Goal: Task Accomplishment & Management: Manage account settings

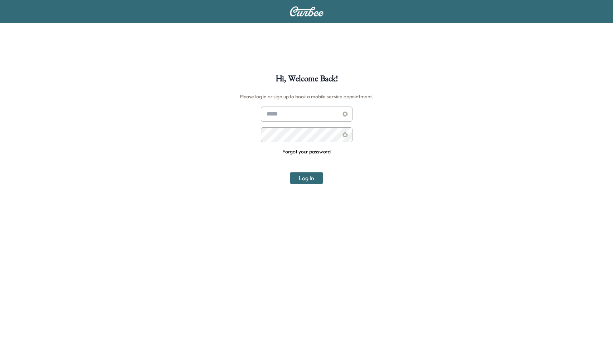
type input "**********"
click at [280, 121] on input "**********" at bounding box center [307, 114] width 92 height 15
click at [282, 116] on input "**********" at bounding box center [307, 114] width 92 height 15
click at [300, 186] on div "**********" at bounding box center [306, 246] width 613 height 344
click at [302, 182] on button "Log In" at bounding box center [306, 178] width 33 height 11
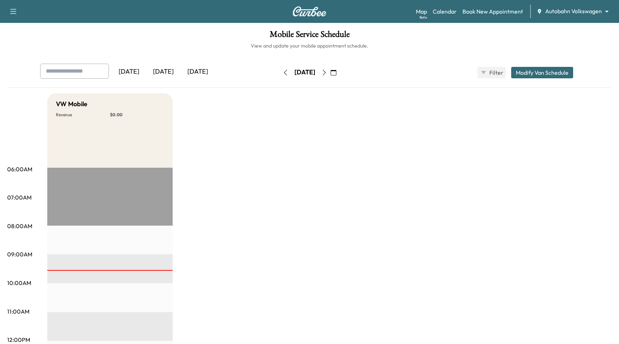
click at [579, 11] on body "Support Log Out Map Beta Calendar Book New Appointment Autobahn Volkswagen ****…" at bounding box center [309, 172] width 619 height 344
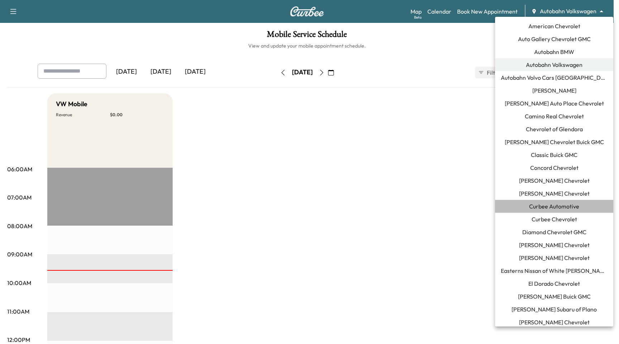
click at [556, 210] on span "Curbee Automotive" at bounding box center [554, 206] width 50 height 9
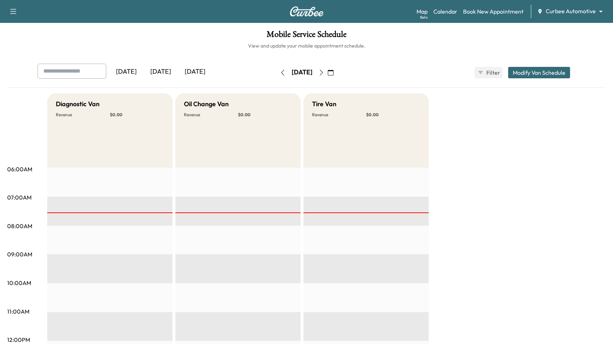
drag, startPoint x: 514, startPoint y: 119, endPoint x: 510, endPoint y: 56, distance: 63.1
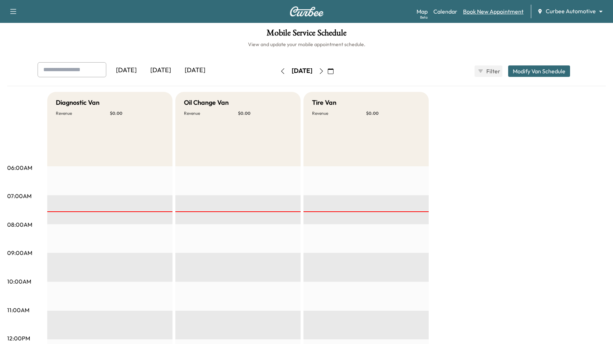
click at [492, 13] on link "Book New Appointment" at bounding box center [493, 11] width 60 height 9
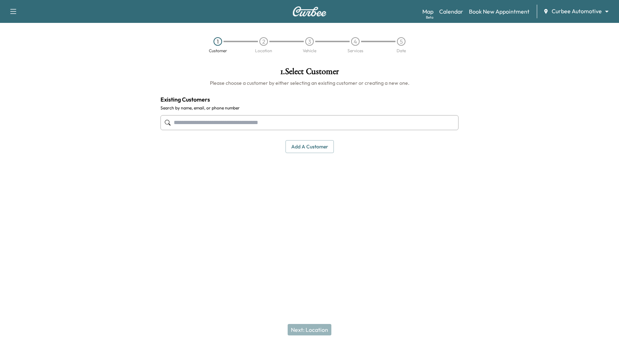
click at [249, 122] on input "text" at bounding box center [309, 122] width 298 height 15
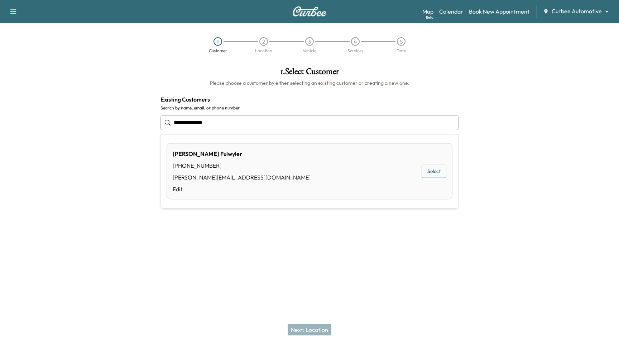
click at [434, 169] on button "Select" at bounding box center [433, 171] width 25 height 13
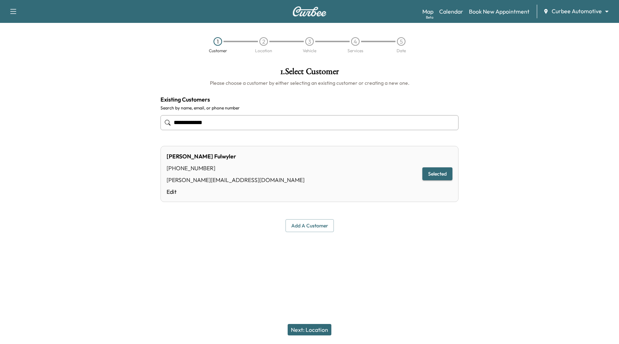
type input "**********"
click at [298, 329] on button "Next: Location" at bounding box center [309, 329] width 44 height 11
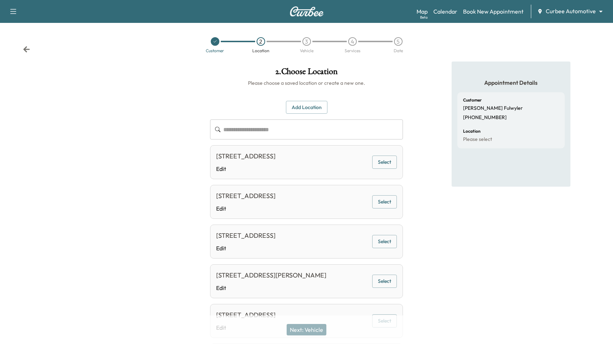
click at [315, 107] on button "Add Location" at bounding box center [307, 107] width 42 height 13
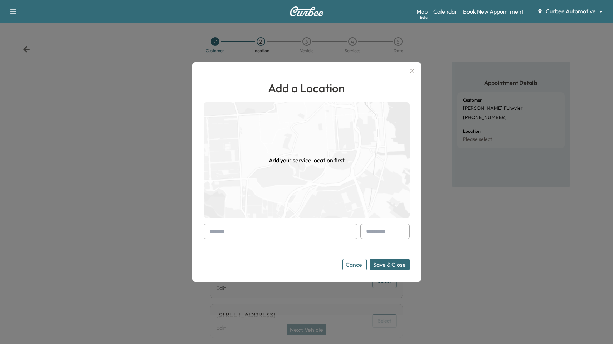
click at [273, 231] on input "text" at bounding box center [281, 231] width 154 height 15
paste input "**********"
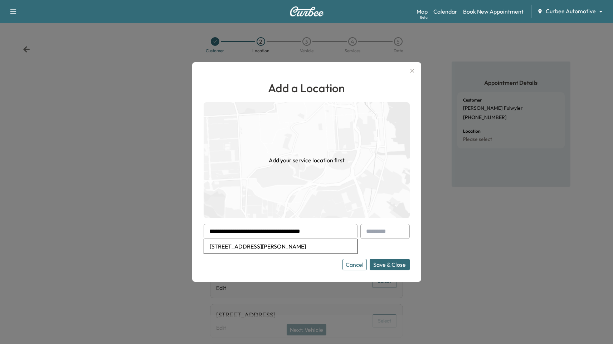
click at [280, 247] on li "1000 Vin Scully Ave, Los Angeles, CA 90012, USA" at bounding box center [280, 246] width 153 height 14
type input "**********"
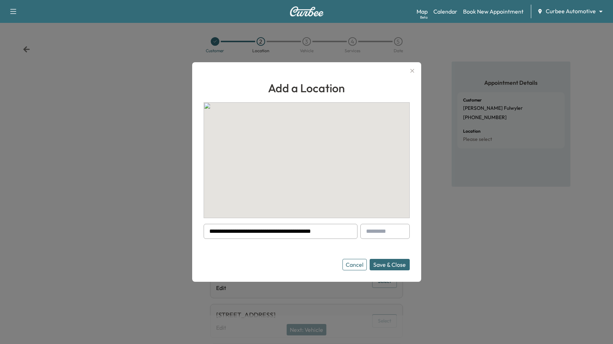
click at [406, 267] on button "Save & Close" at bounding box center [390, 264] width 40 height 11
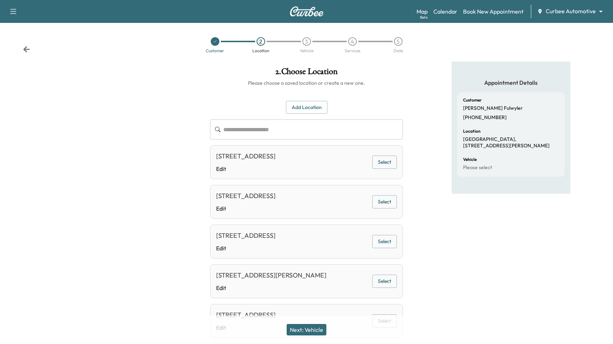
click at [315, 329] on button "Next: Vehicle" at bounding box center [307, 329] width 40 height 11
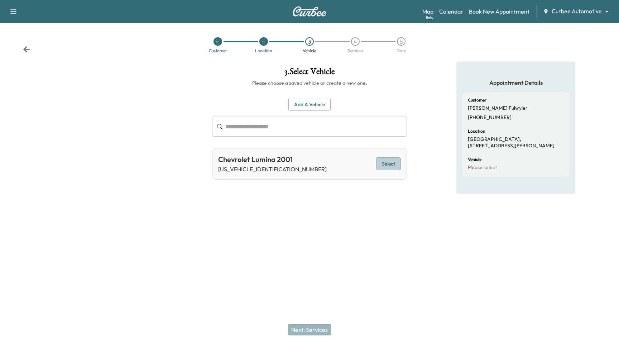
click at [388, 165] on button "Select" at bounding box center [388, 163] width 25 height 13
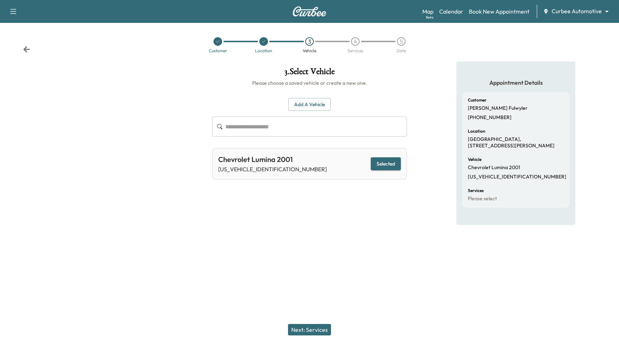
click at [325, 333] on button "Next: Services" at bounding box center [309, 329] width 43 height 11
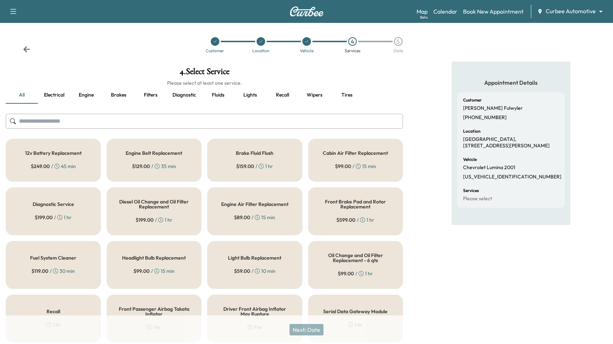
drag, startPoint x: 54, startPoint y: 161, endPoint x: 66, endPoint y: 197, distance: 38.1
click at [54, 161] on div "12v Battery Replacement $ 249.00 / 45 min" at bounding box center [53, 160] width 95 height 43
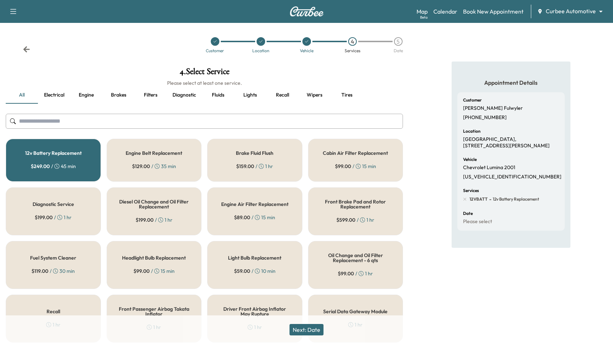
drag, startPoint x: 295, startPoint y: 339, endPoint x: 300, endPoint y: 331, distance: 9.0
click at [296, 338] on div "Next: Date" at bounding box center [306, 330] width 613 height 29
click at [301, 331] on button "Next: Date" at bounding box center [307, 329] width 34 height 11
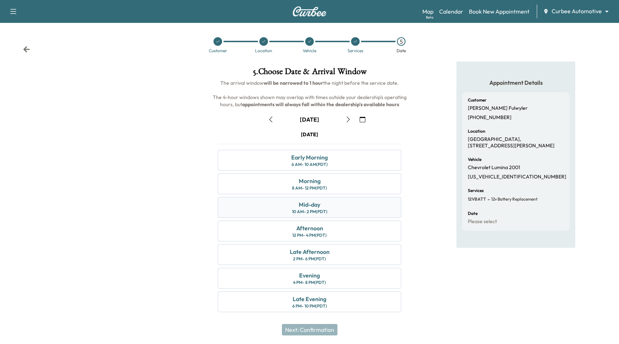
click at [344, 206] on div "Mid-day 10 AM - 2 PM (PDT)" at bounding box center [309, 207] width 183 height 21
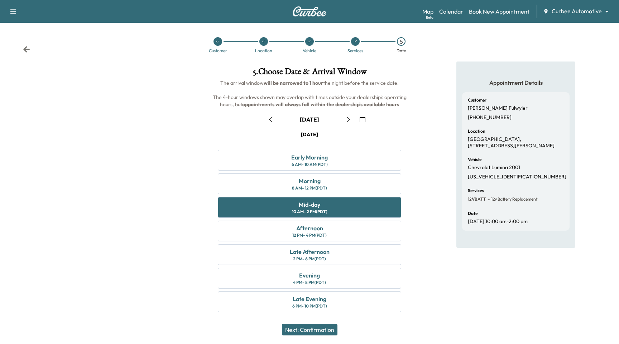
click at [311, 332] on button "Next: Confirmation" at bounding box center [309, 329] width 55 height 11
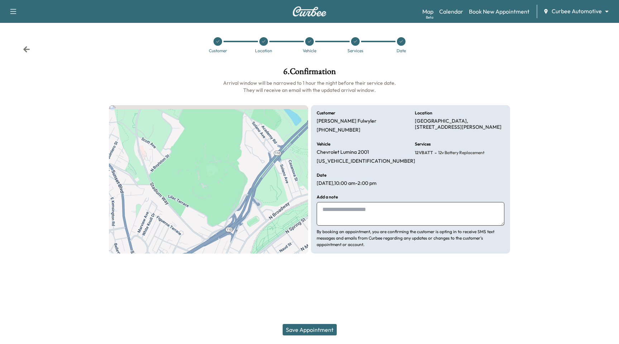
click at [312, 331] on button "Save Appointment" at bounding box center [309, 329] width 54 height 11
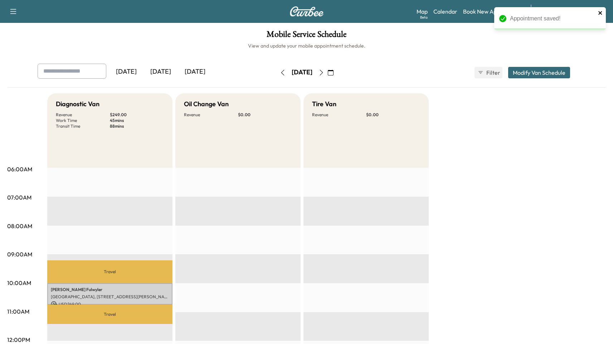
click at [601, 11] on icon "close" at bounding box center [600, 13] width 5 height 6
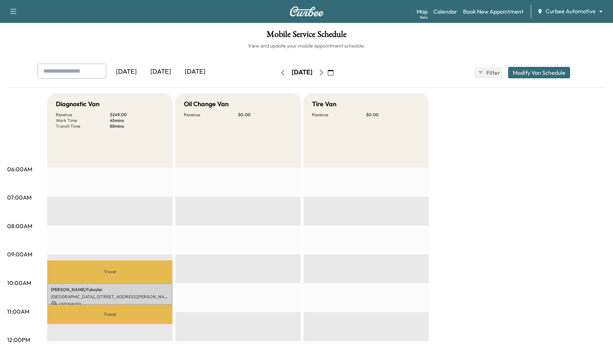
drag, startPoint x: 144, startPoint y: 26, endPoint x: 146, endPoint y: 20, distance: 5.9
click at [144, 26] on div "Mobile Service Schedule View and update your mobile appointment schedule. Yeste…" at bounding box center [306, 330] width 613 height 615
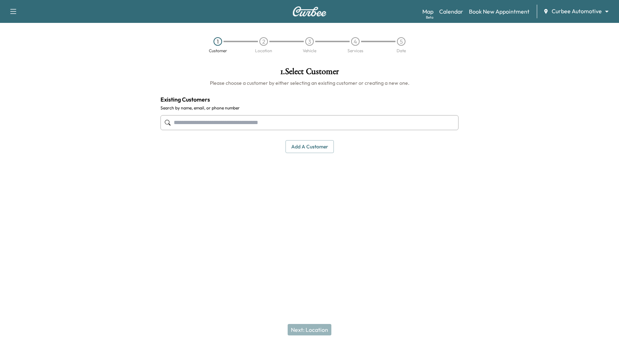
click at [592, 10] on body "Support Log Out Map Beta Calendar Book New Appointment Curbee Automotive ******…" at bounding box center [309, 172] width 619 height 344
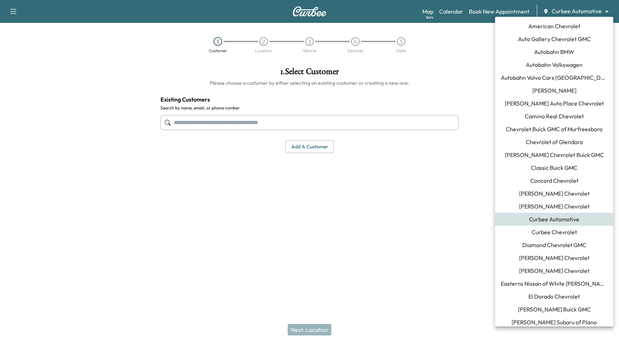
click at [588, 134] on li "Chevrolet Buick GMC of Murfreesboro" at bounding box center [554, 129] width 118 height 13
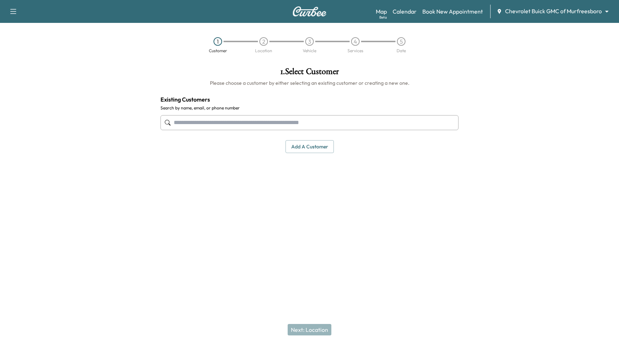
click at [319, 151] on button "Add a customer" at bounding box center [309, 146] width 48 height 13
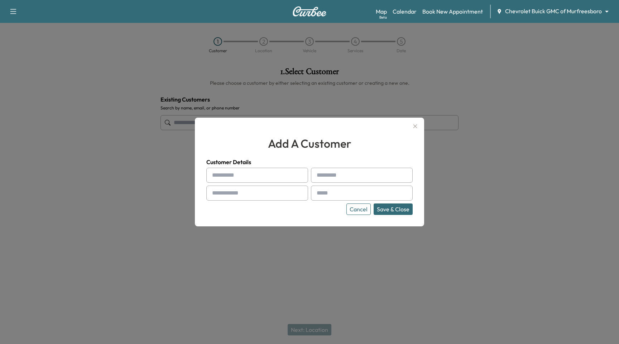
click at [277, 180] on input "text" at bounding box center [257, 175] width 102 height 15
type input "****"
click at [346, 170] on input "text" at bounding box center [362, 175] width 102 height 15
type input "********"
click at [240, 195] on input "text" at bounding box center [257, 193] width 102 height 15
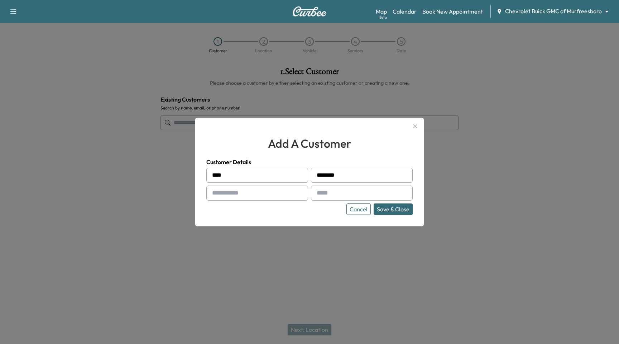
type input "**********"
click at [329, 195] on input "text" at bounding box center [362, 193] width 102 height 15
click at [340, 194] on input "text" at bounding box center [362, 193] width 102 height 15
type input "**********"
click at [394, 205] on button "Save & Close" at bounding box center [392, 209] width 39 height 11
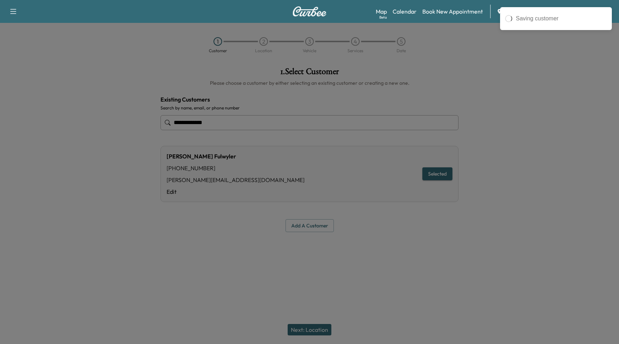
type input "**********"
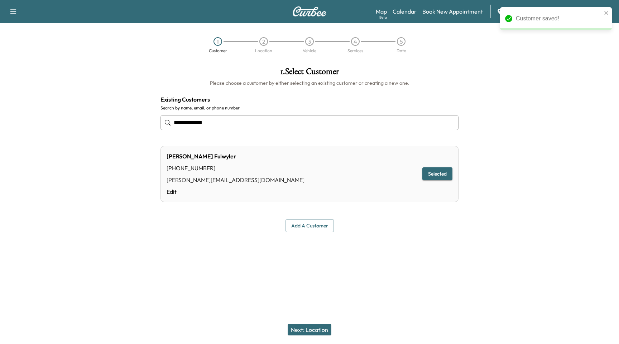
click at [329, 333] on button "Next: Location" at bounding box center [309, 329] width 44 height 11
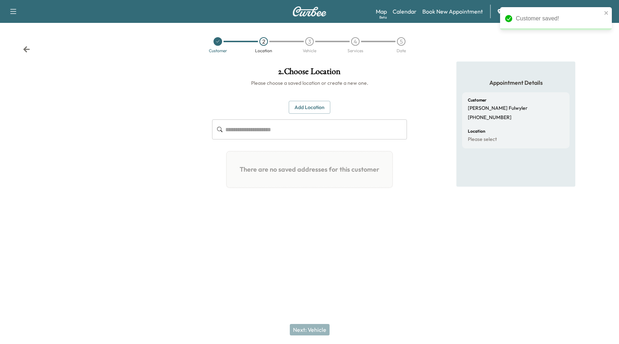
click at [306, 100] on div "2 . Choose Location Please choose a saved location or create a new one. Add Loc…" at bounding box center [309, 138] width 206 height 152
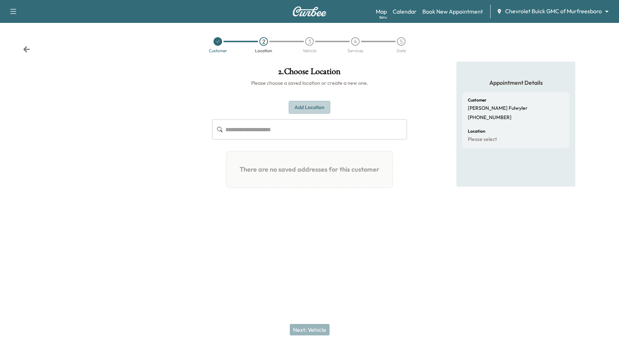
click at [307, 103] on button "Add Location" at bounding box center [309, 107] width 42 height 13
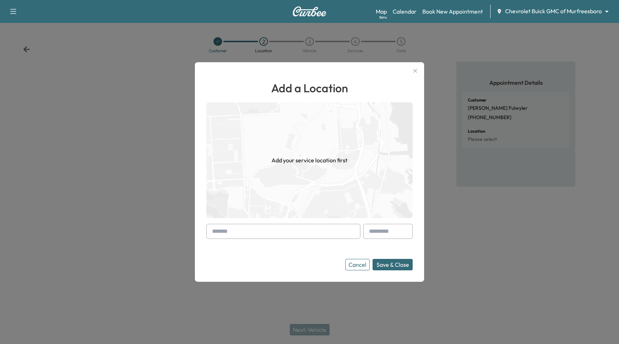
click at [311, 236] on input "text" at bounding box center [283, 231] width 154 height 15
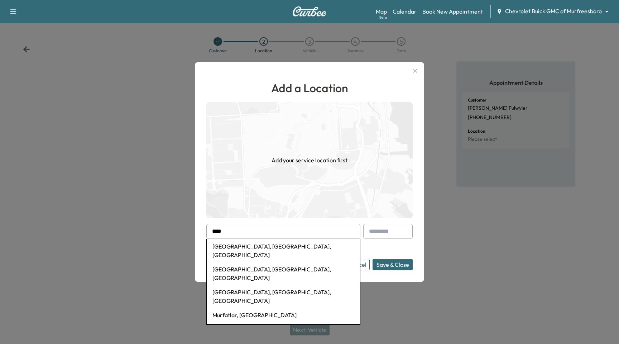
click at [281, 246] on li "Murfreesboro, TN, USA" at bounding box center [283, 250] width 153 height 23
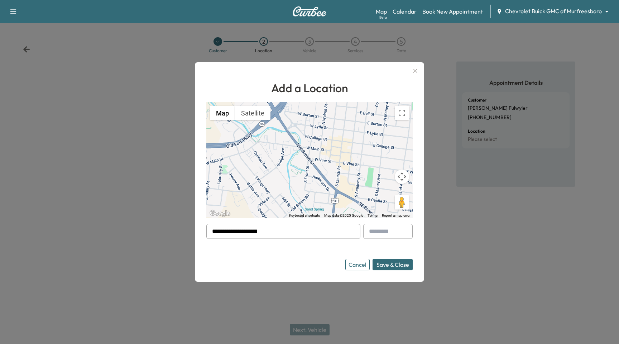
click at [212, 232] on div at bounding box center [213, 231] width 9 height 9
click at [213, 232] on div at bounding box center [213, 231] width 9 height 9
click at [245, 232] on input "**********" at bounding box center [283, 231] width 154 height 15
drag, startPoint x: 252, startPoint y: 232, endPoint x: 309, endPoint y: 232, distance: 56.6
click at [307, 233] on input "**********" at bounding box center [283, 231] width 154 height 15
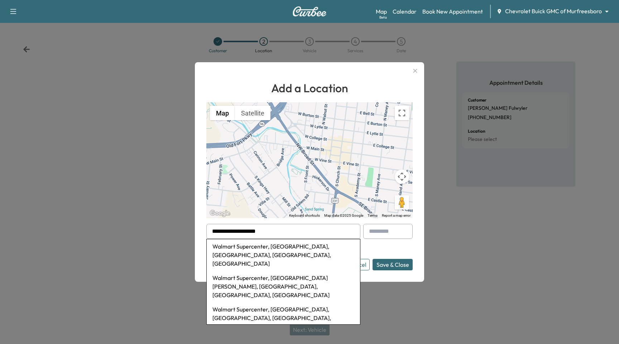
click at [336, 250] on li "Walmart Supercenter, Old Fort Parkway, Murfreesboro, TN, USA" at bounding box center [283, 254] width 153 height 31
type input "**********"
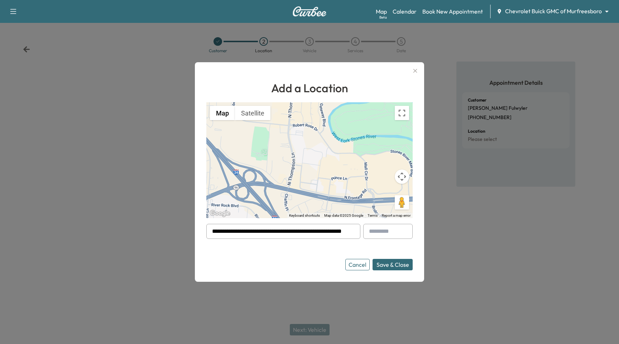
click at [394, 267] on button "Save & Close" at bounding box center [392, 264] width 40 height 11
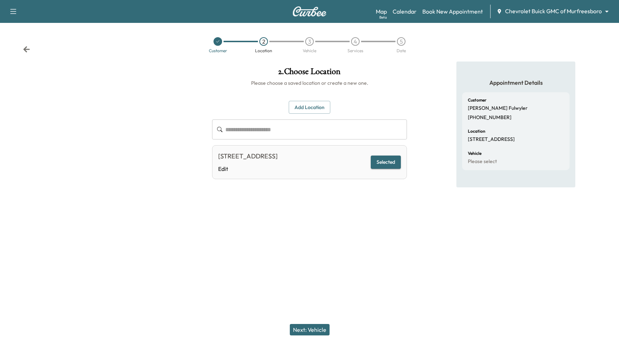
click at [310, 321] on div "Next: Vehicle" at bounding box center [309, 330] width 619 height 29
click at [309, 326] on button "Next: Vehicle" at bounding box center [310, 329] width 40 height 11
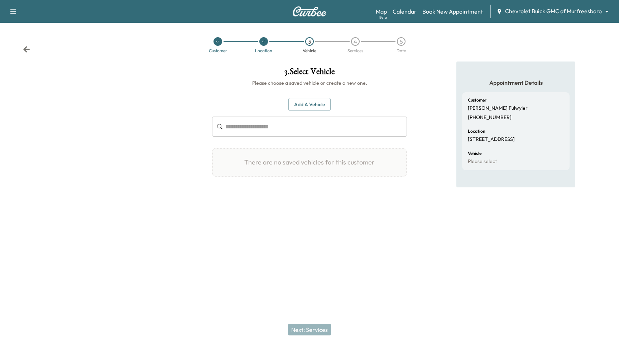
click at [296, 111] on div "Add a Vehicle ​" at bounding box center [309, 117] width 195 height 39
click at [302, 101] on button "Add a Vehicle" at bounding box center [309, 104] width 42 height 13
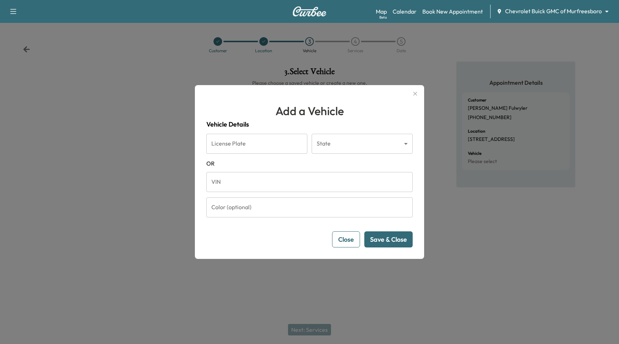
drag, startPoint x: 263, startPoint y: 140, endPoint x: 263, endPoint y: 144, distance: 4.7
click at [263, 140] on input "License Plate" at bounding box center [256, 144] width 101 height 20
type input "*******"
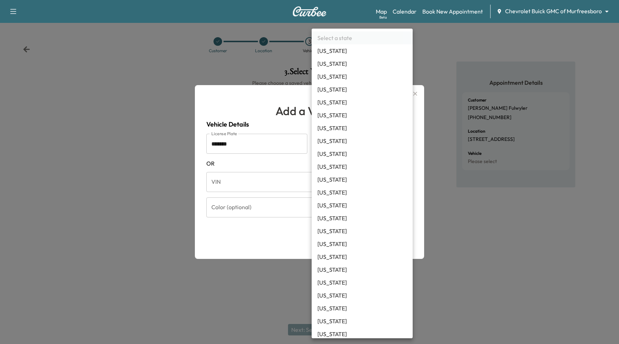
click at [337, 139] on body "Support Log Out Map Beta Calendar Book New Appointment Chevrolet Buick GMC of M…" at bounding box center [309, 172] width 619 height 344
click at [336, 110] on li "California" at bounding box center [361, 115] width 101 height 13
type input "**"
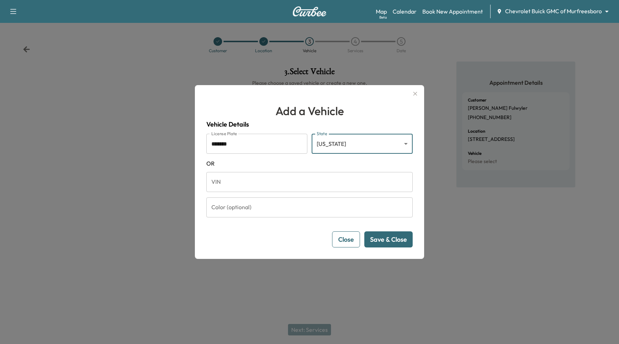
click at [394, 239] on button "Save & Close" at bounding box center [388, 240] width 48 height 16
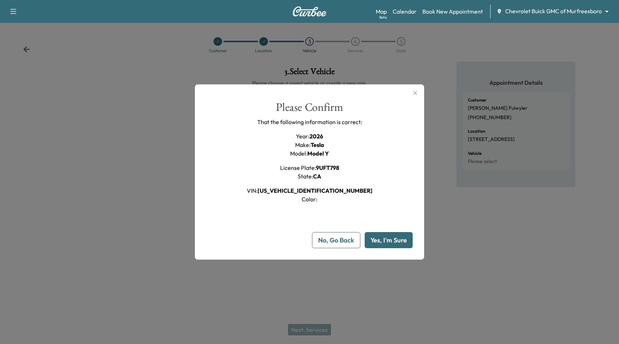
click at [394, 239] on button "Yes, I'm Sure" at bounding box center [388, 240] width 48 height 16
type input "**"
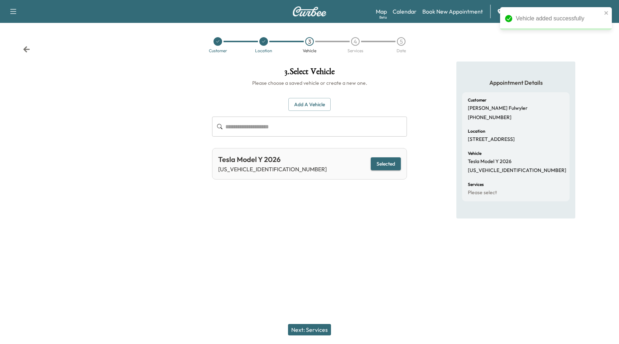
click at [312, 331] on button "Next: Services" at bounding box center [309, 329] width 43 height 11
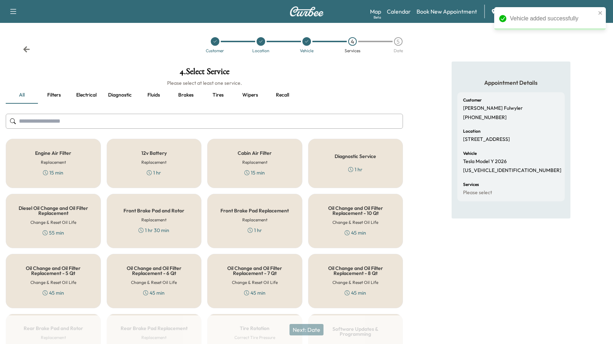
click at [86, 174] on div "Engine Air Filter Replacement 15 min" at bounding box center [53, 163] width 95 height 49
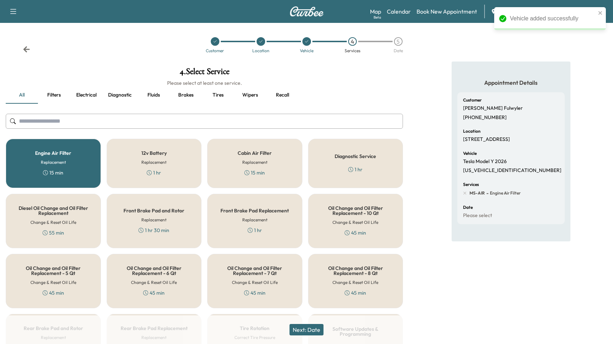
click at [311, 327] on button "Next: Date" at bounding box center [307, 329] width 34 height 11
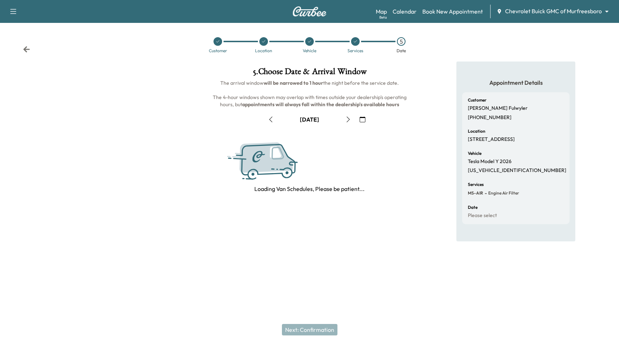
click at [362, 121] on icon "button" at bounding box center [362, 120] width 6 height 6
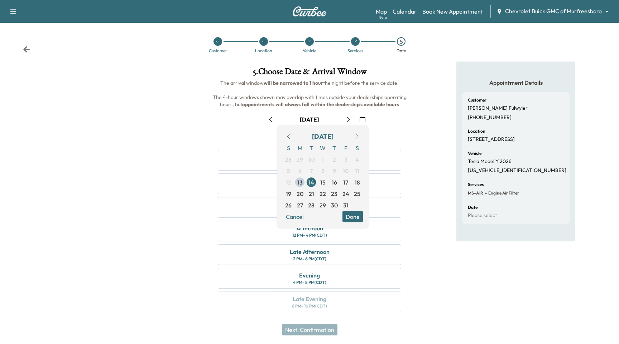
drag, startPoint x: 320, startPoint y: 207, endPoint x: 345, endPoint y: 213, distance: 25.4
click at [320, 207] on span "29" at bounding box center [322, 205] width 6 height 9
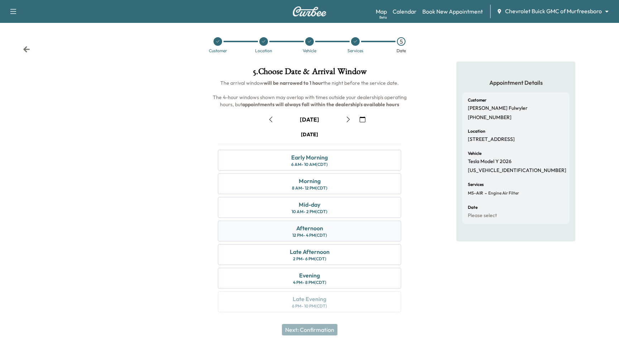
click at [329, 228] on div "Afternoon 12 PM - 4 PM (CDT)" at bounding box center [309, 231] width 183 height 21
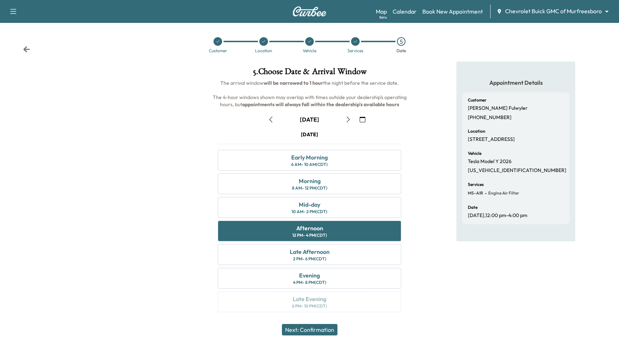
click at [326, 333] on button "Next: Confirmation" at bounding box center [309, 329] width 55 height 11
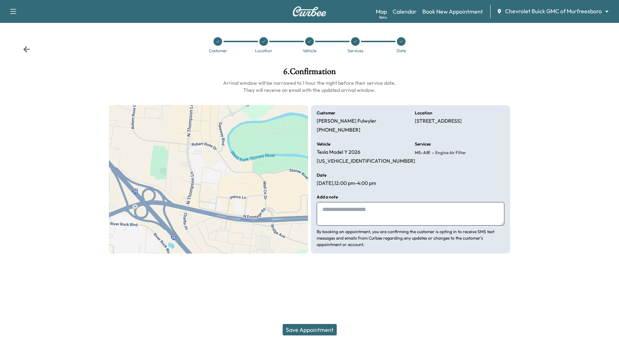
click at [326, 333] on button "Save Appointment" at bounding box center [309, 329] width 54 height 11
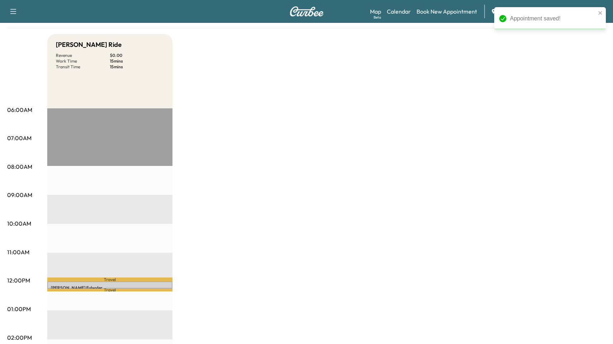
scroll to position [60, 0]
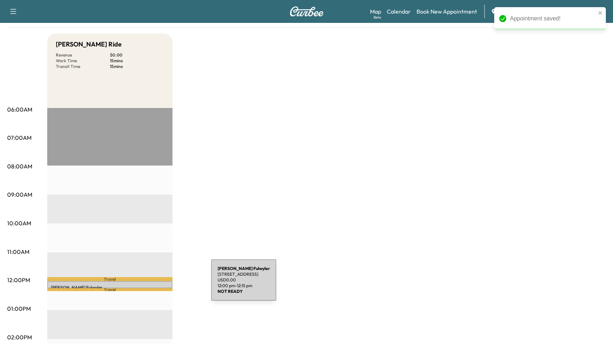
click at [158, 285] on p "Paul Fulwyler" at bounding box center [110, 288] width 118 height 6
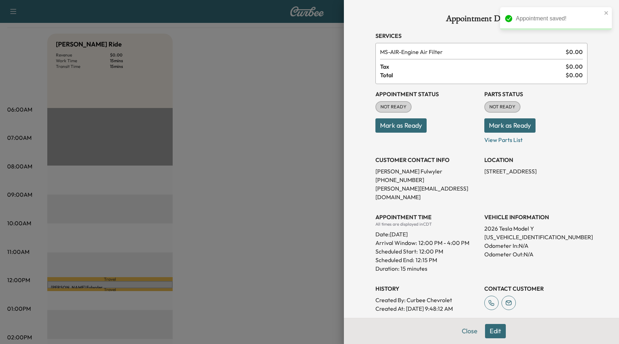
click at [489, 331] on button "Edit" at bounding box center [495, 331] width 21 height 14
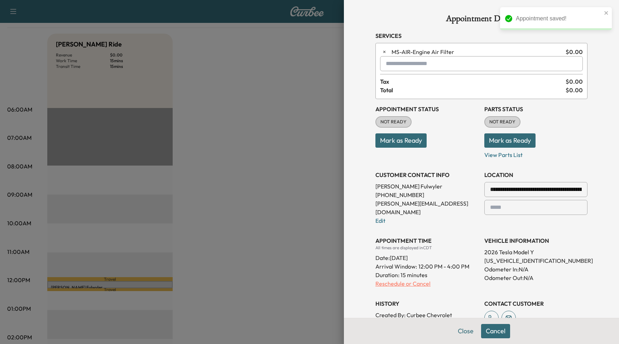
click at [417, 280] on p "Reschedule or Cancel" at bounding box center [426, 284] width 103 height 9
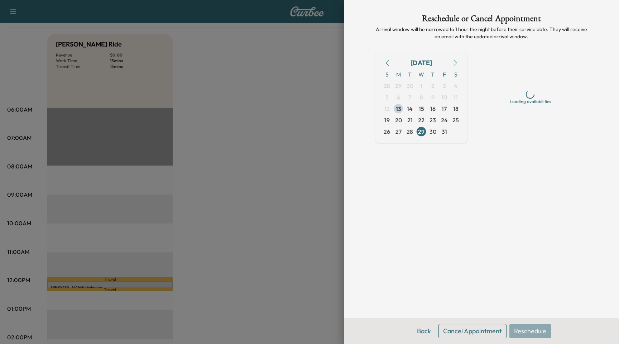
click at [467, 340] on div "Back Cancel Appointment Reschedule" at bounding box center [481, 331] width 275 height 26
click at [469, 334] on button "Cancel Appointment" at bounding box center [472, 331] width 68 height 14
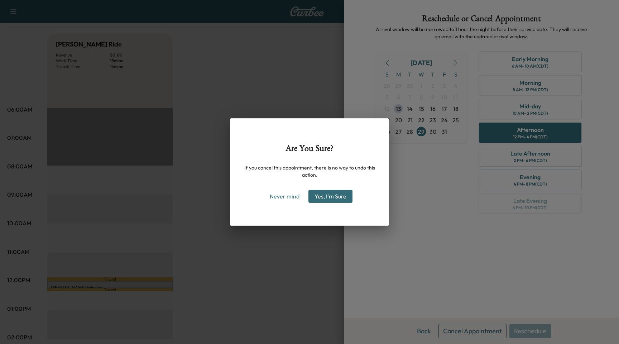
click at [333, 200] on button "Yes, I'm Sure" at bounding box center [330, 196] width 44 height 13
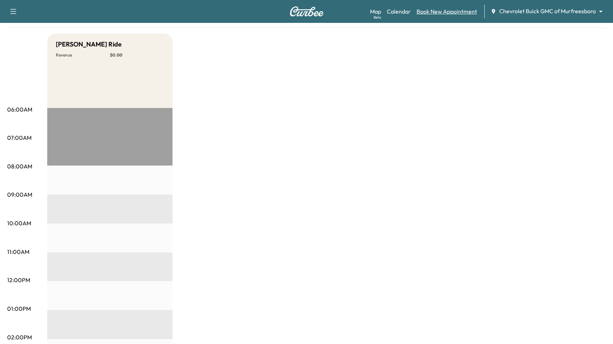
click at [453, 14] on link "Book New Appointment" at bounding box center [447, 11] width 60 height 9
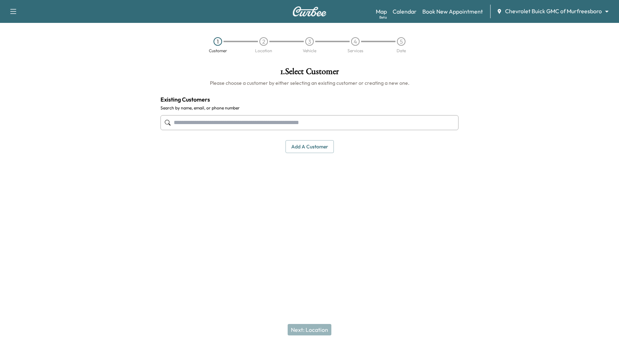
click at [273, 123] on input "text" at bounding box center [309, 122] width 298 height 15
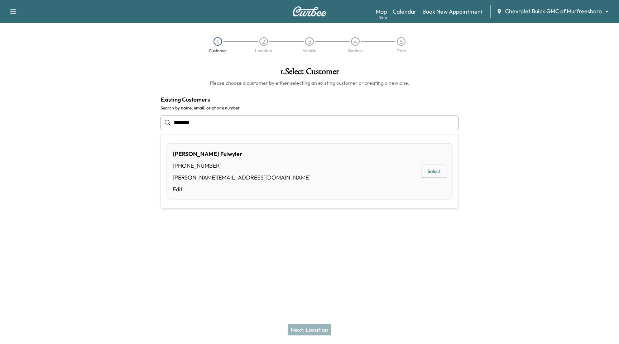
click at [430, 173] on button "Select" at bounding box center [433, 171] width 25 height 13
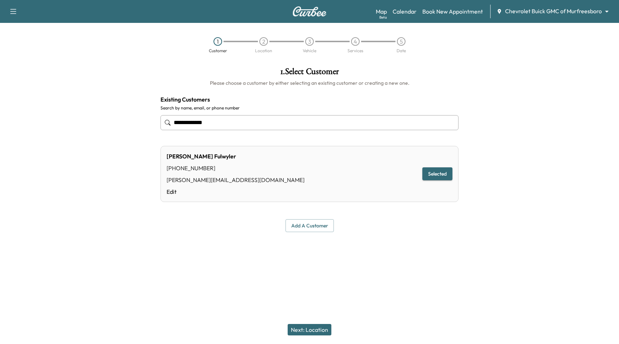
type input "**********"
click at [306, 326] on button "Next: Location" at bounding box center [309, 329] width 44 height 11
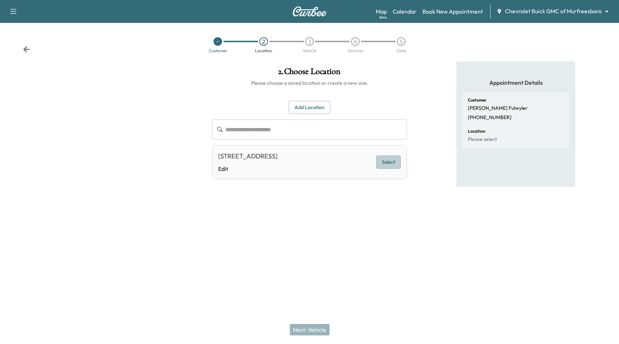
click at [398, 169] on button "Select" at bounding box center [388, 162] width 25 height 13
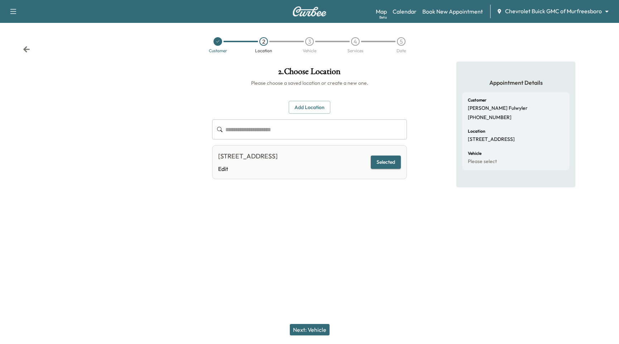
click at [309, 328] on button "Next: Vehicle" at bounding box center [310, 329] width 40 height 11
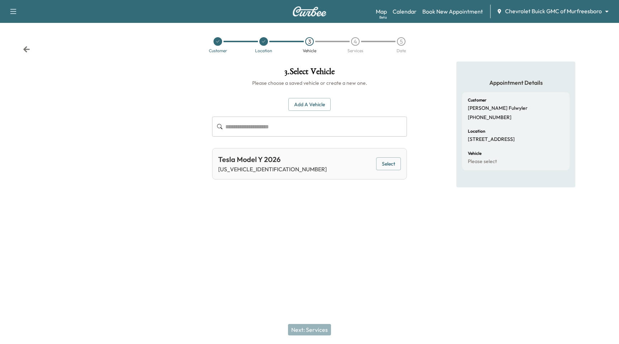
click at [393, 171] on div "Tesla Model Y 2026 7SAYGDEE5TF394422 Select" at bounding box center [309, 163] width 195 height 31
click at [397, 161] on button "Select" at bounding box center [388, 163] width 25 height 13
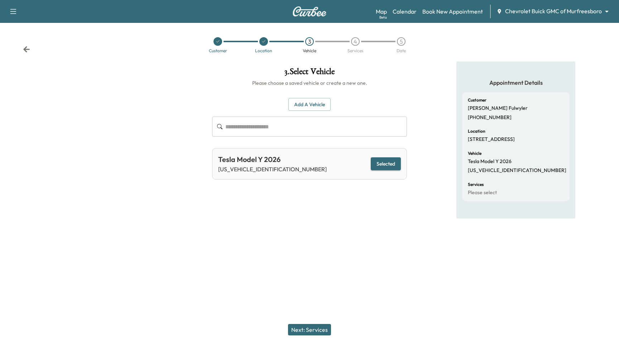
drag, startPoint x: 326, startPoint y: 331, endPoint x: 326, endPoint y: 326, distance: 4.7
click at [326, 331] on button "Next: Services" at bounding box center [309, 329] width 43 height 11
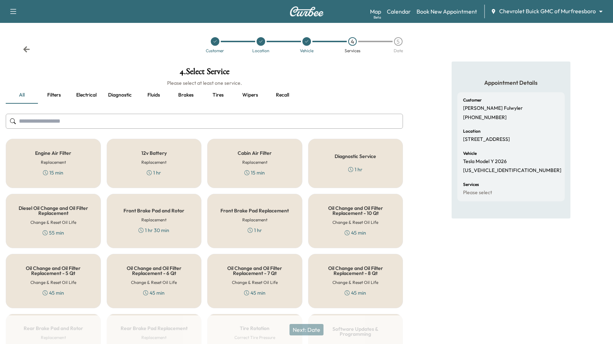
drag, startPoint x: 50, startPoint y: 160, endPoint x: 60, endPoint y: 168, distance: 12.7
click at [50, 160] on h6 "Replacement" at bounding box center [53, 162] width 25 height 6
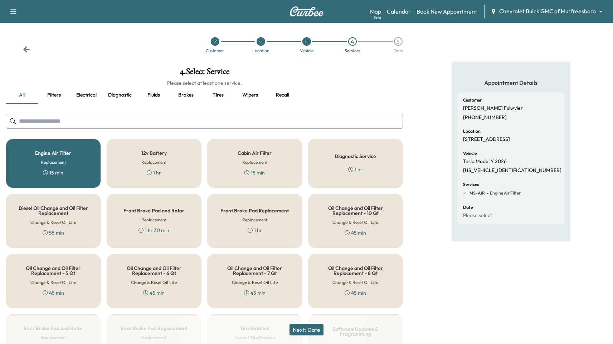
click at [306, 333] on button "Next: Date" at bounding box center [307, 329] width 34 height 11
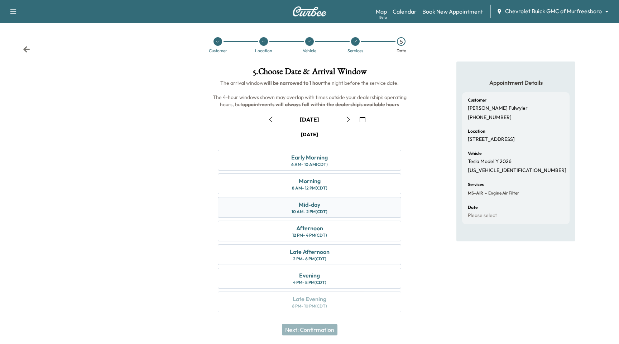
click at [341, 204] on div "Mid-day 10 AM - 2 PM (CDT)" at bounding box center [309, 207] width 183 height 21
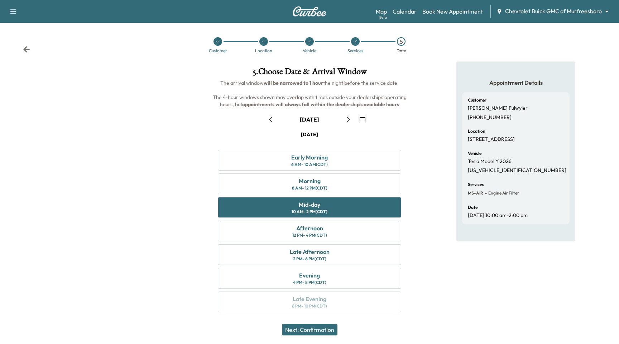
click at [311, 330] on button "Next: Confirmation" at bounding box center [309, 329] width 55 height 11
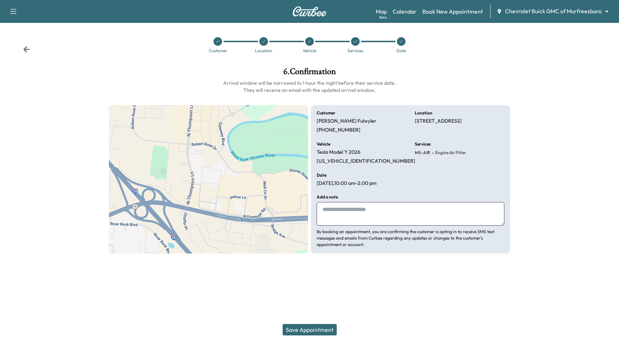
click at [311, 330] on button "Save Appointment" at bounding box center [309, 329] width 54 height 11
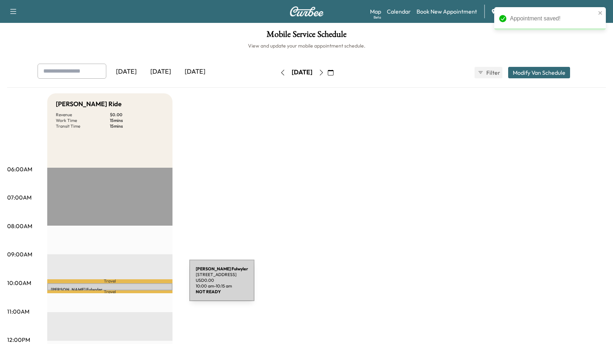
click at [136, 285] on div "Paul Fulwyler 2000 Old Fort Pkwy, Murfreesboro, TN 37129, USA USD 0.00 10:00 am…" at bounding box center [109, 286] width 125 height 7
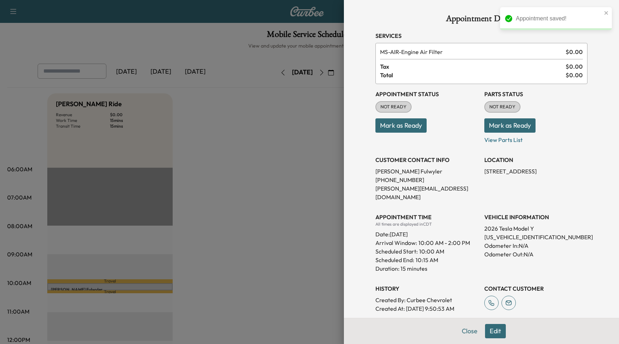
click at [485, 334] on button "Edit" at bounding box center [495, 331] width 21 height 14
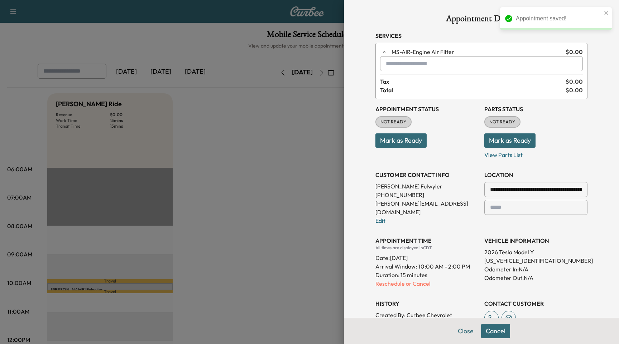
click at [409, 281] on div "**********" at bounding box center [481, 213] width 212 height 229
click at [411, 280] on p "Reschedule or Cancel" at bounding box center [426, 284] width 103 height 9
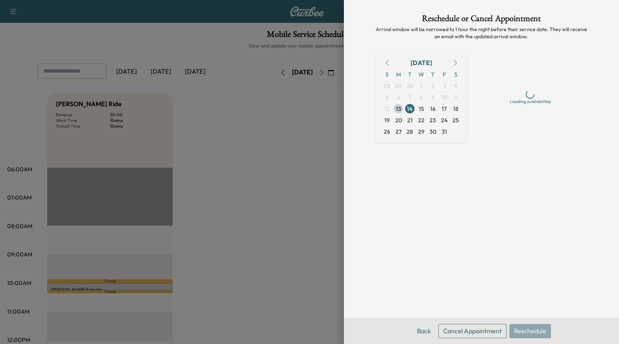
click at [479, 332] on button "Cancel Appointment" at bounding box center [472, 331] width 68 height 14
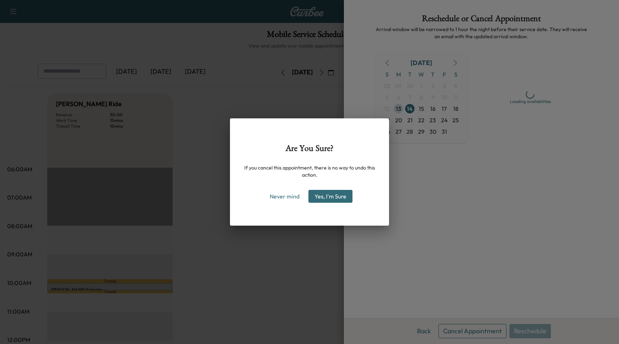
click at [337, 195] on button "Yes, I'm Sure" at bounding box center [330, 196] width 44 height 13
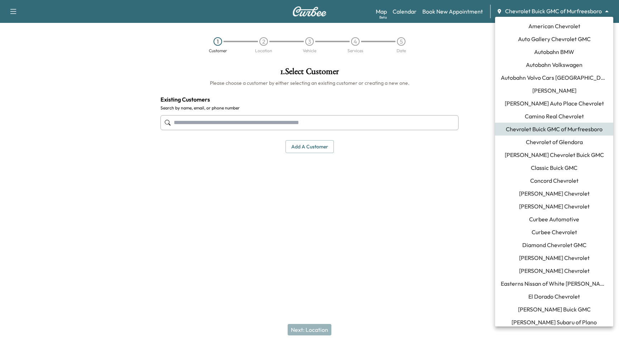
click at [530, 10] on body "Support Log Out Map Beta Calendar Book New Appointment Chevrolet Buick GMC of M…" at bounding box center [309, 172] width 619 height 344
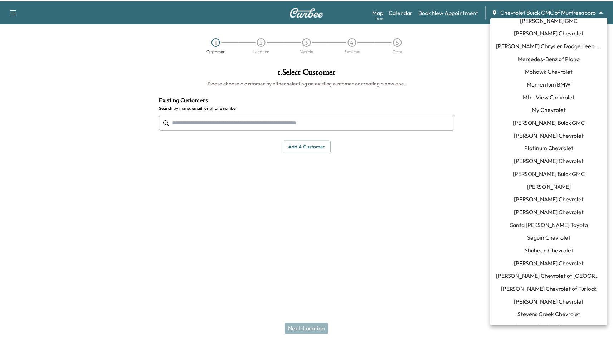
scroll to position [548, 0]
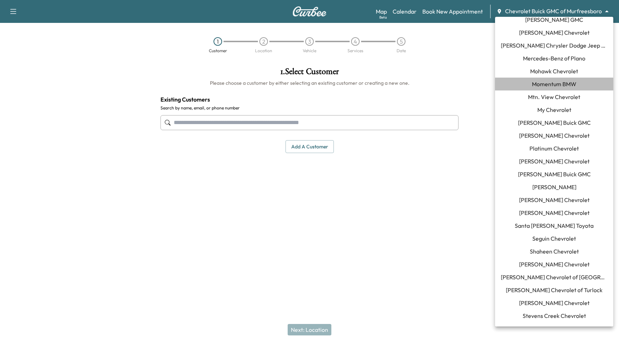
drag, startPoint x: 559, startPoint y: 88, endPoint x: 558, endPoint y: 96, distance: 7.9
click at [559, 88] on li "Momentum BMW" at bounding box center [554, 84] width 118 height 13
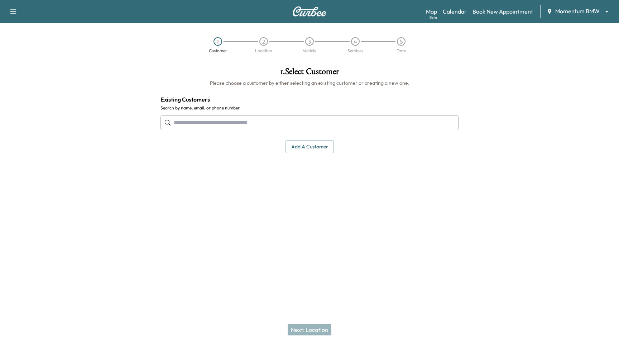
click at [458, 9] on link "Calendar" at bounding box center [454, 11] width 24 height 9
